Goal: Register for event/course

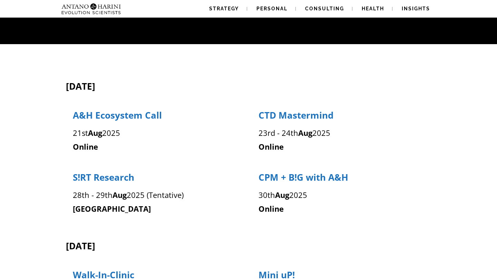
scroll to position [88, 0]
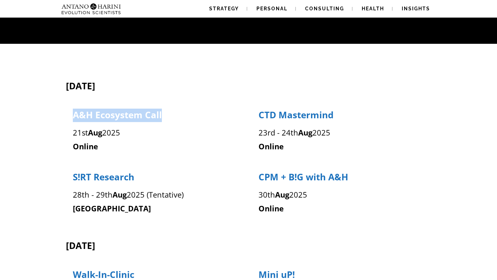
drag, startPoint x: 171, startPoint y: 117, endPoint x: 72, endPoint y: 117, distance: 98.4
click at [72, 117] on div "A&H Ecosystem Call" at bounding box center [155, 116] width 167 height 14
click at [106, 113] on span "A&H Ecosystem Call" at bounding box center [117, 115] width 89 height 12
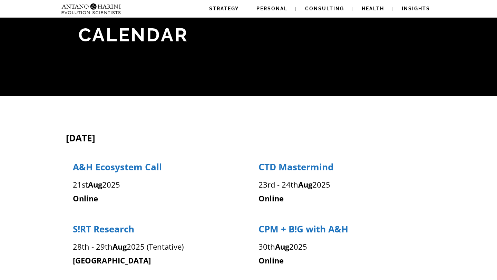
scroll to position [36, 0]
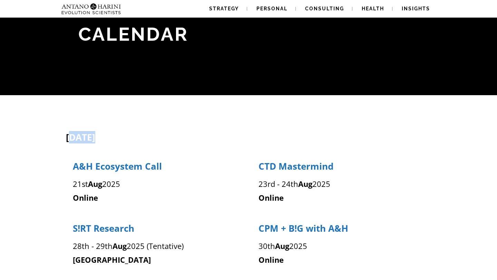
drag, startPoint x: 69, startPoint y: 139, endPoint x: 97, endPoint y: 139, distance: 28.3
click at [95, 139] on span "August 2025" at bounding box center [80, 137] width 29 height 12
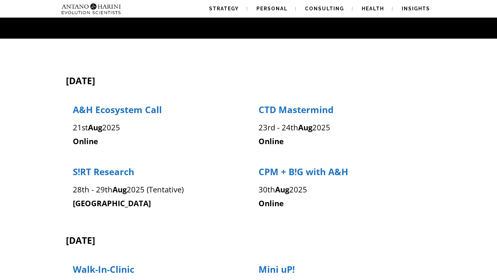
scroll to position [0, 0]
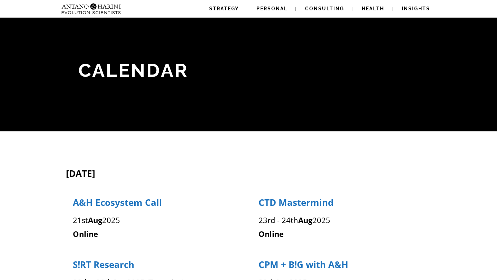
click at [100, 11] on img at bounding box center [91, 9] width 65 height 18
